Goal: Task Accomplishment & Management: Manage account settings

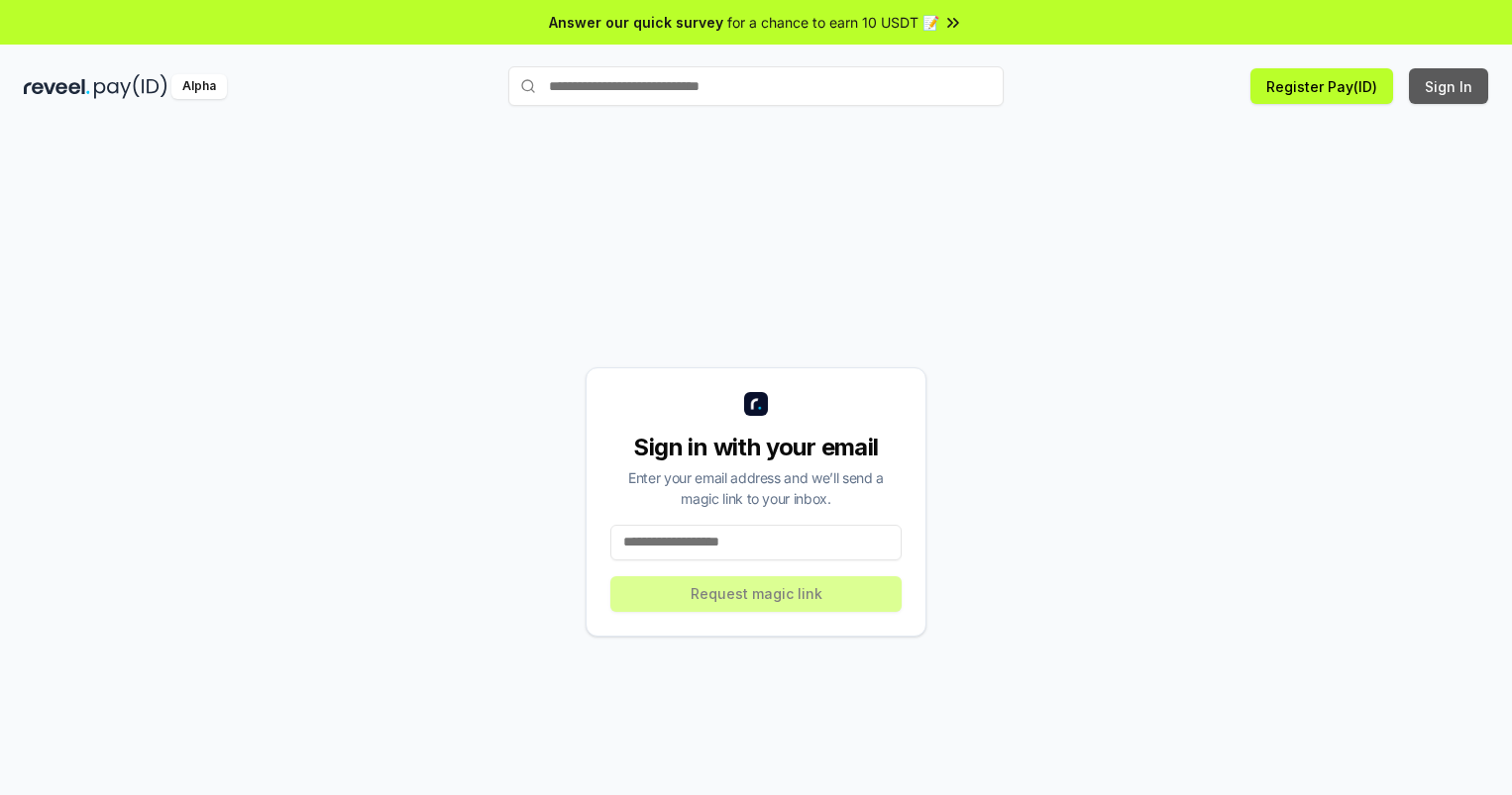
click at [1449, 86] on button "Sign In" at bounding box center [1449, 87] width 80 height 36
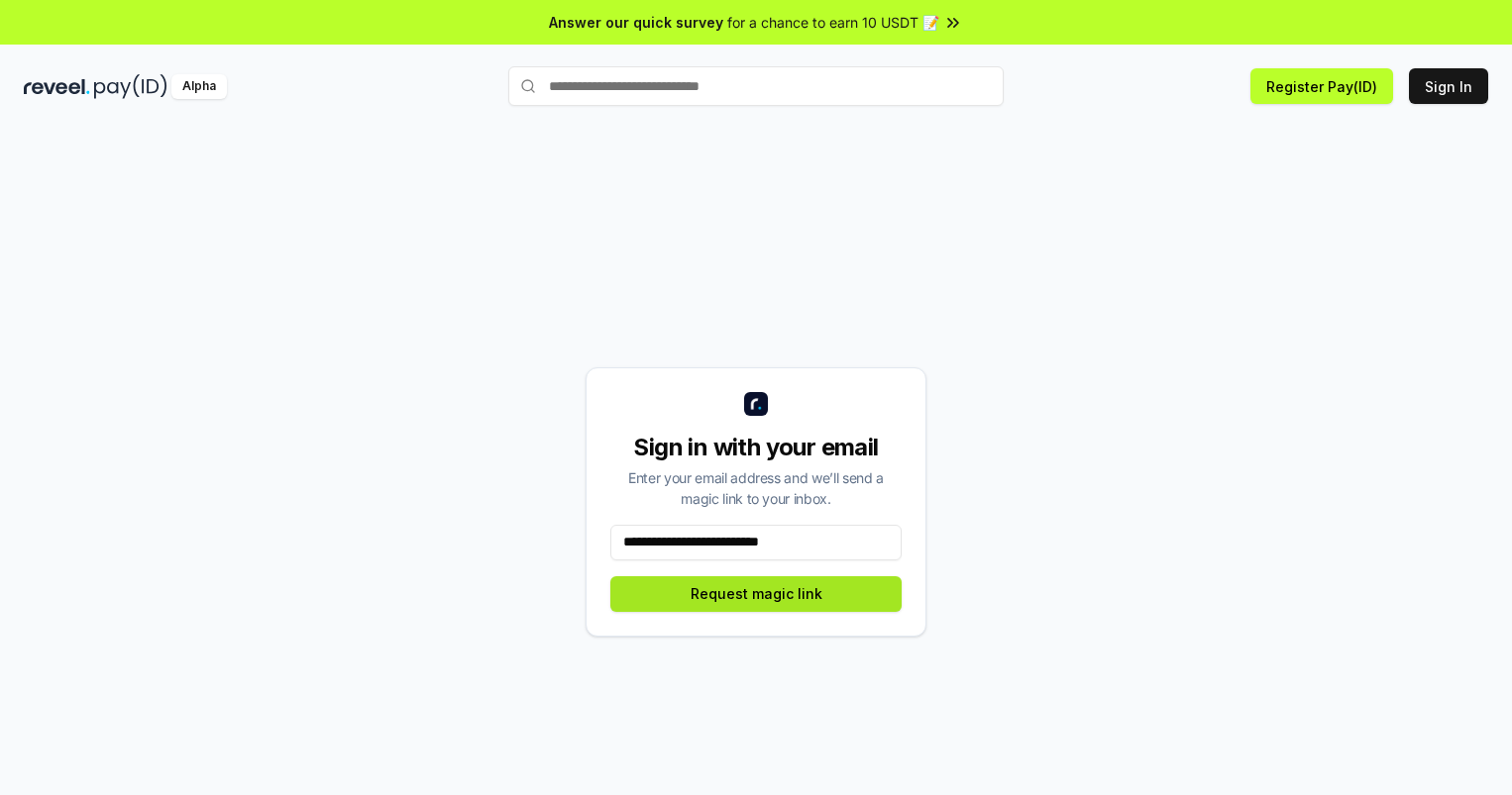
type input "**********"
click at [756, 594] on button "Request magic link" at bounding box center [756, 595] width 291 height 36
